Goal: Task Accomplishment & Management: Manage account settings

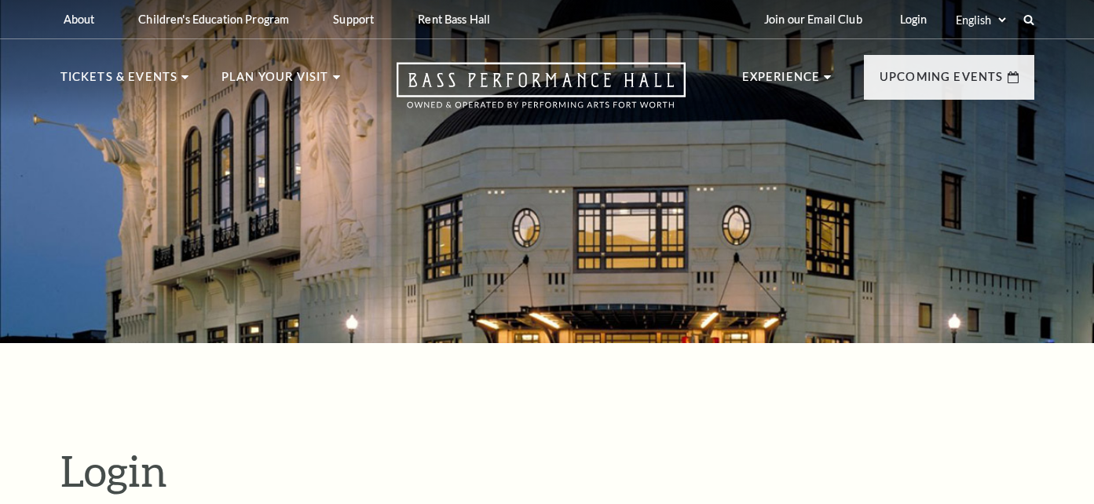
scroll to position [444, 0]
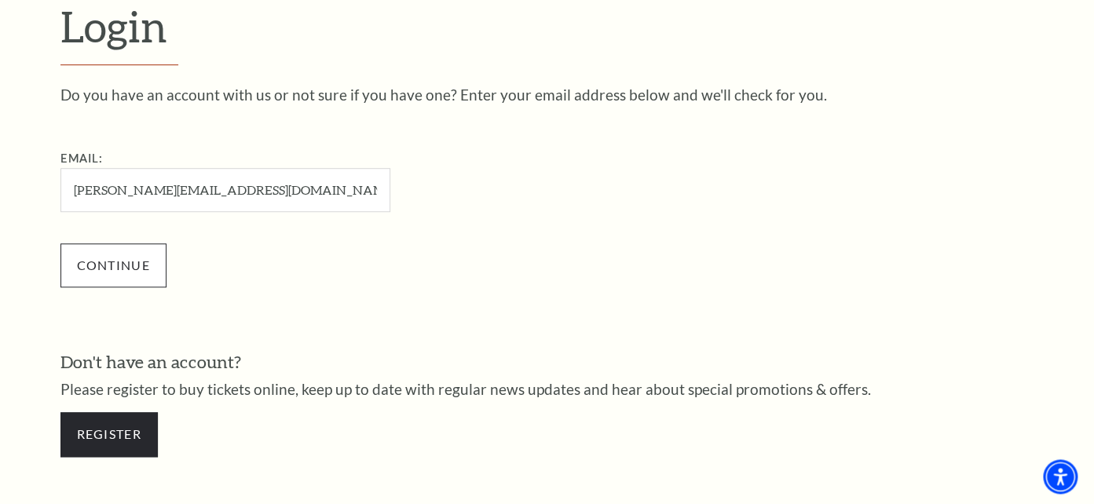
type input "[PERSON_NAME][EMAIL_ADDRESS][DOMAIN_NAME]"
click at [101, 256] on input "Continue" at bounding box center [113, 265] width 106 height 44
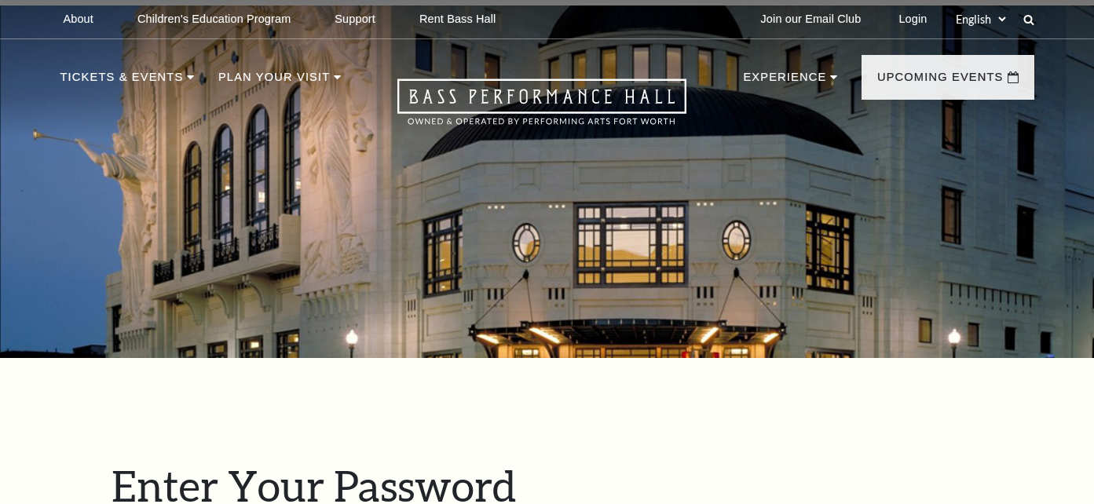
scroll to position [459, 0]
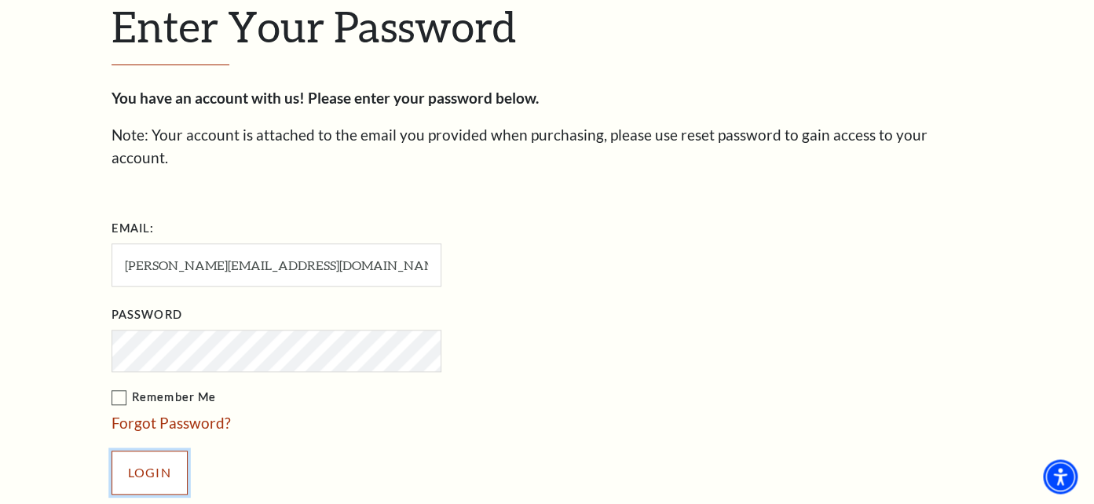
click at [141, 451] on input "Login" at bounding box center [150, 473] width 76 height 44
